Goal: Task Accomplishment & Management: Manage account settings

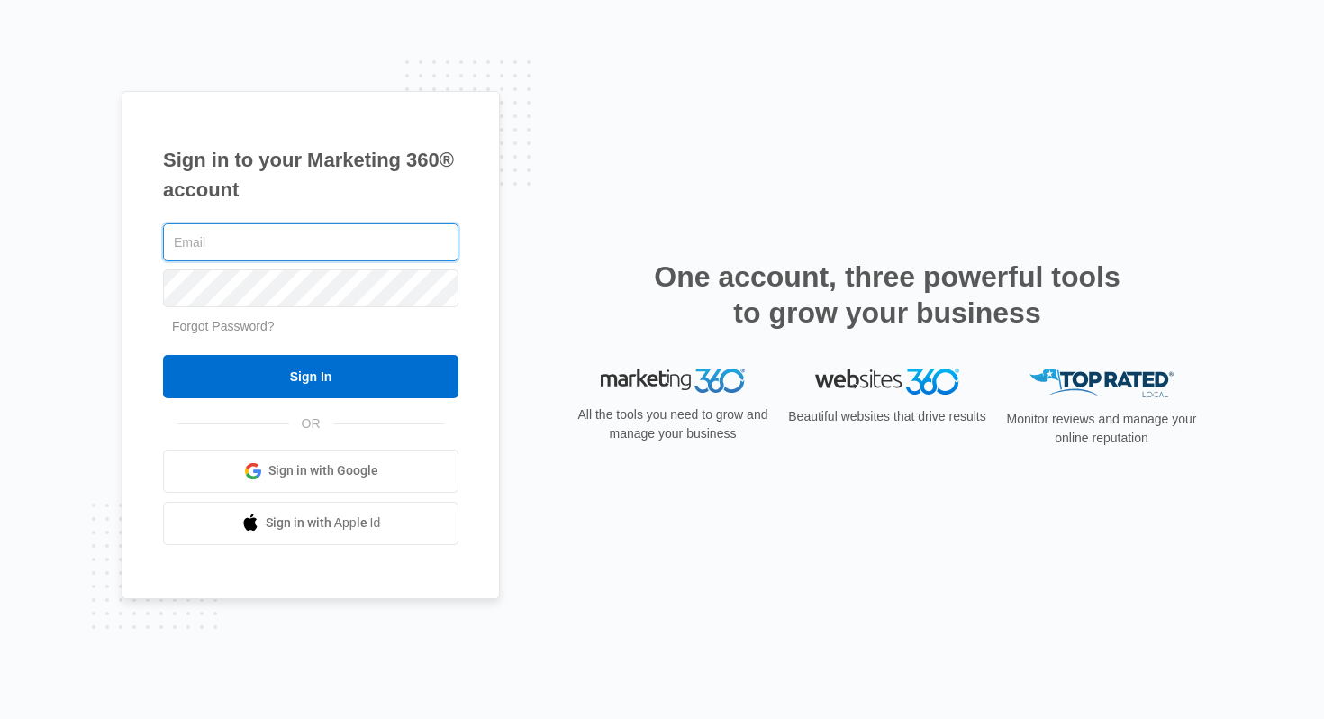
click at [328, 236] on input "text" at bounding box center [310, 242] width 295 height 38
type input "b"
click at [0, 649] on com-1password-button at bounding box center [0, 719] width 0 height 0
type input "[PERSON_NAME][EMAIL_ADDRESS][DOMAIN_NAME]"
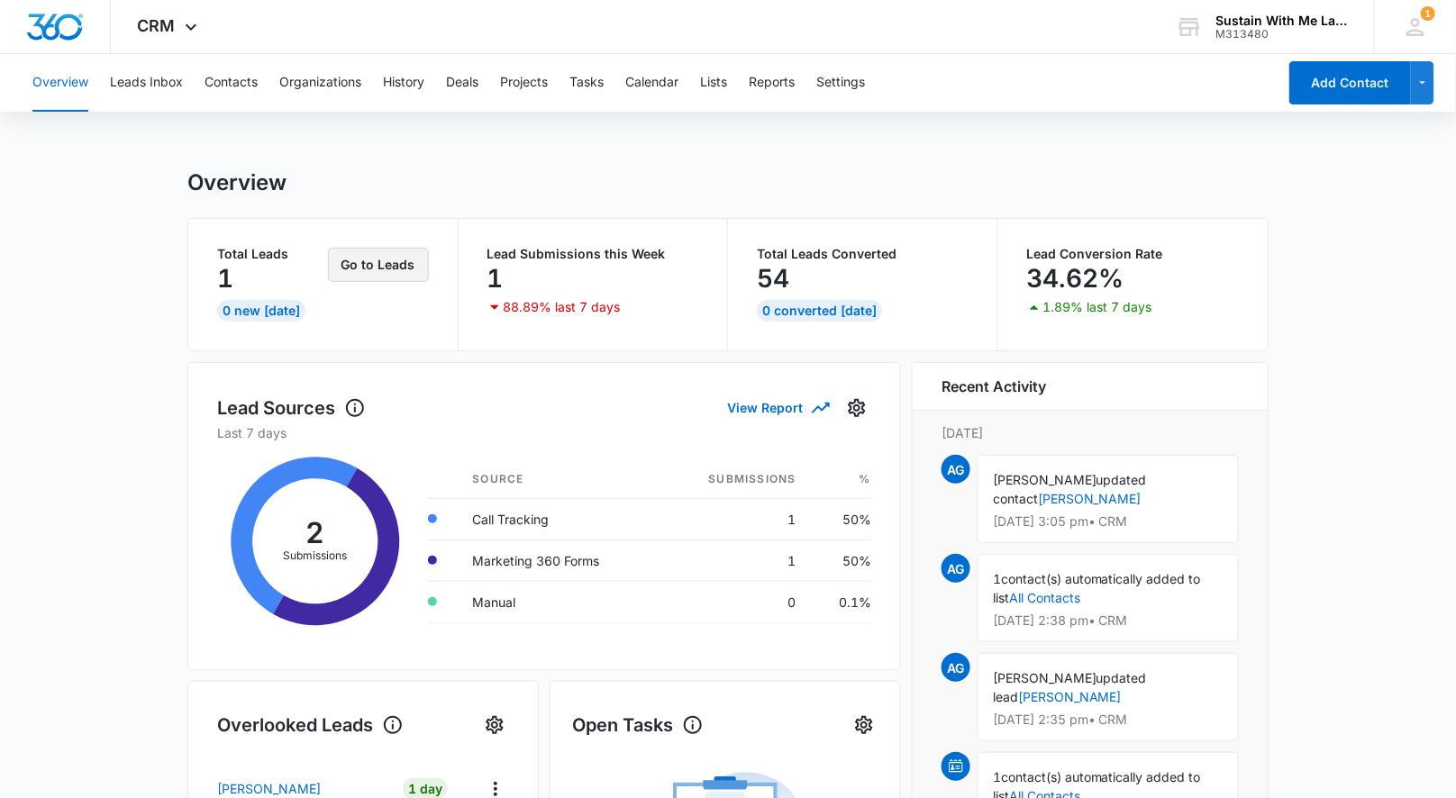
click at [373, 253] on button "Go to Leads" at bounding box center [378, 265] width 101 height 34
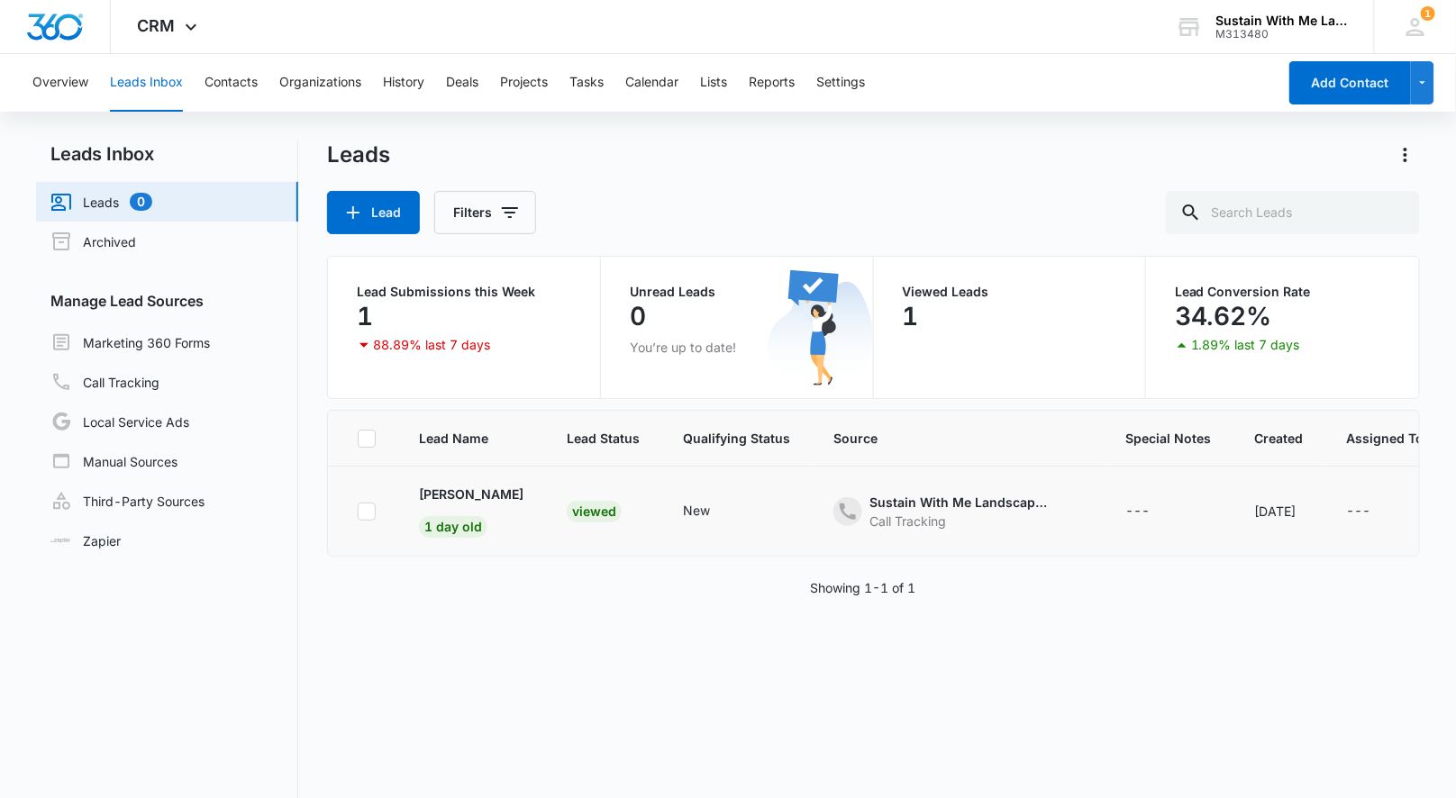
click at [359, 511] on icon at bounding box center [367, 512] width 16 height 16
click at [358, 511] on input "checkbox" at bounding box center [357, 511] width 1 height 1
checkbox input "true"
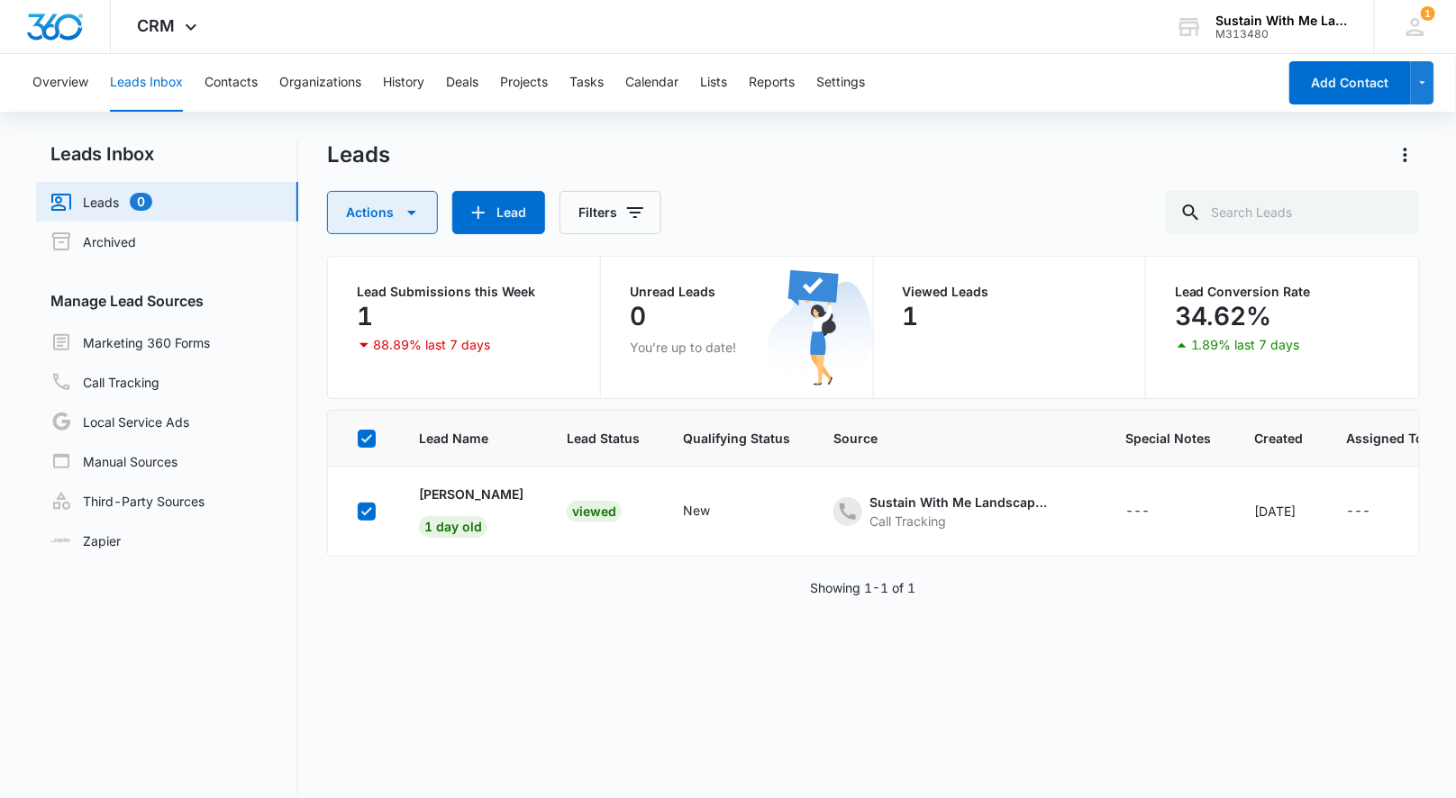
click at [422, 223] on button "Actions" at bounding box center [382, 212] width 111 height 43
click at [398, 300] on div "Archive" at bounding box center [396, 297] width 93 height 13
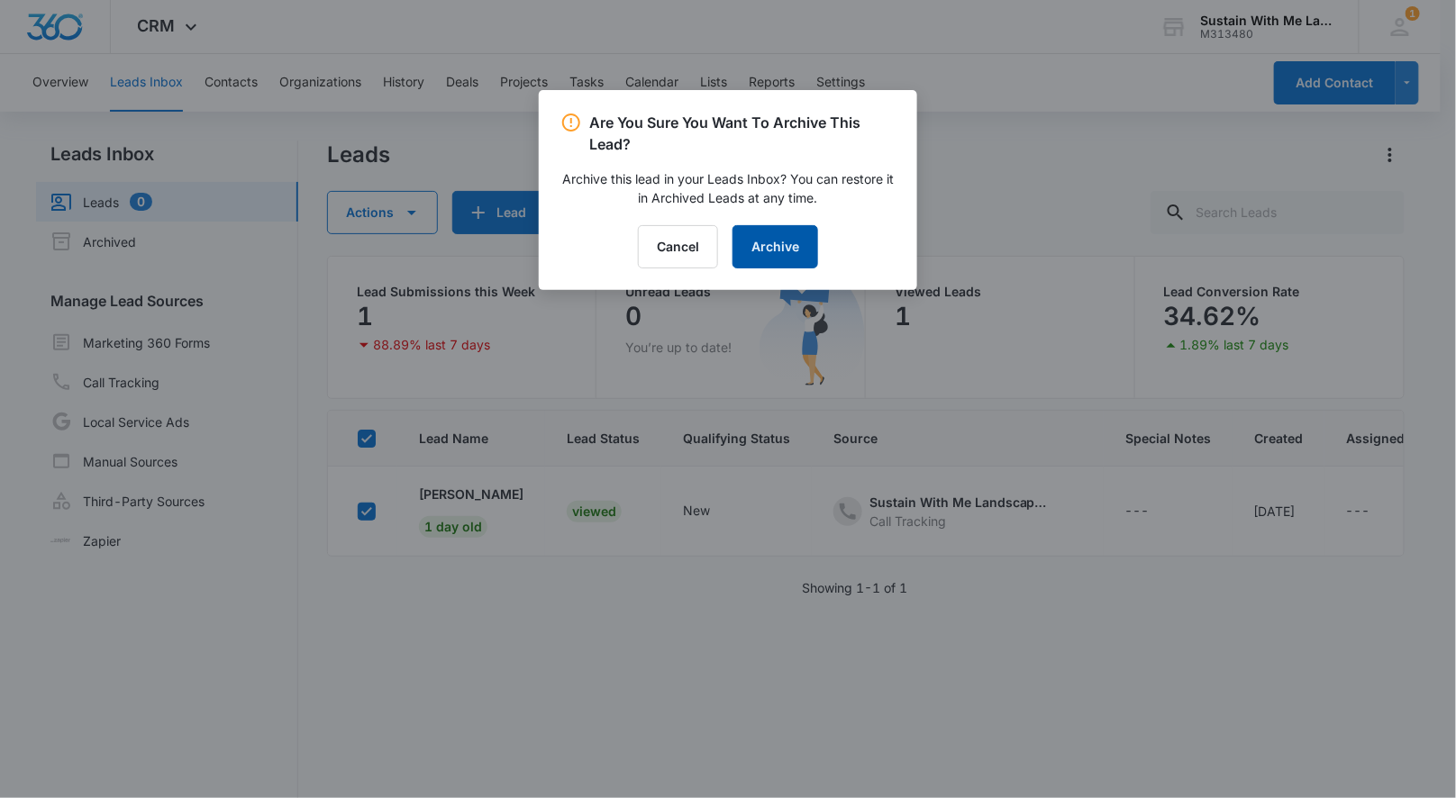
click at [791, 250] on button "Archive" at bounding box center [775, 246] width 86 height 43
